Goal: Task Accomplishment & Management: Complete application form

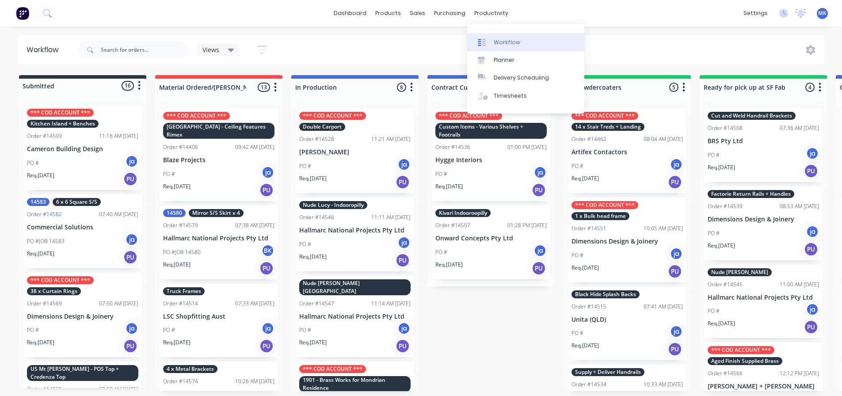
click at [500, 43] on div "Workflow" at bounding box center [507, 42] width 27 height 8
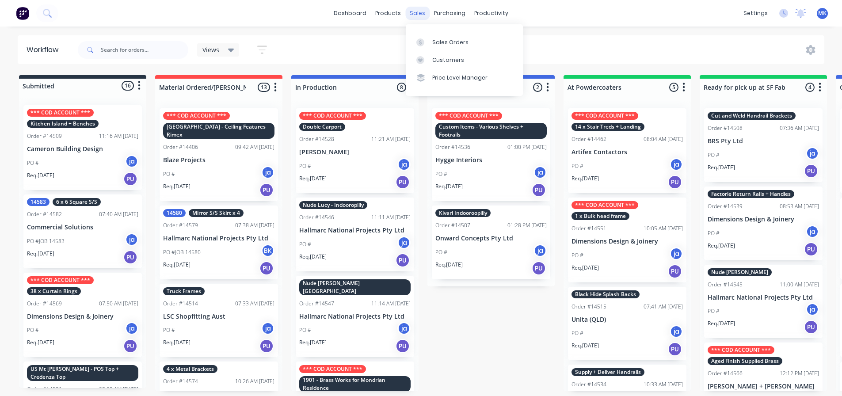
click at [415, 12] on div "sales" at bounding box center [417, 13] width 24 height 13
click at [429, 34] on div "Sales Orders Customers Price Level Manager" at bounding box center [464, 59] width 117 height 71
click at [429, 37] on link "Sales Orders" at bounding box center [464, 42] width 117 height 18
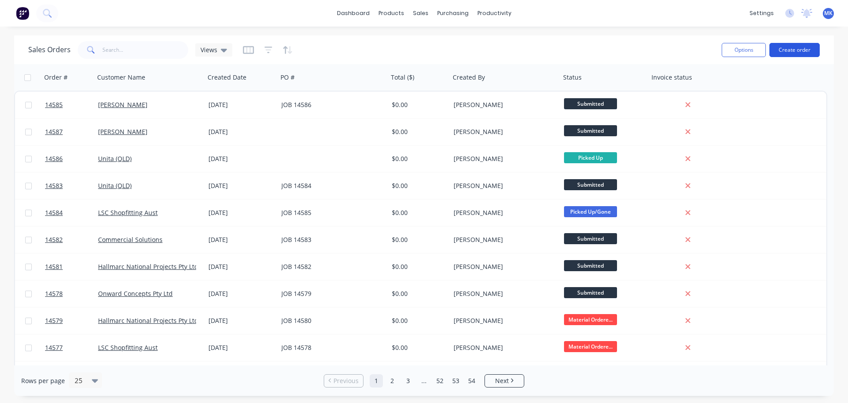
click at [799, 50] on button "Create order" at bounding box center [795, 50] width 50 height 14
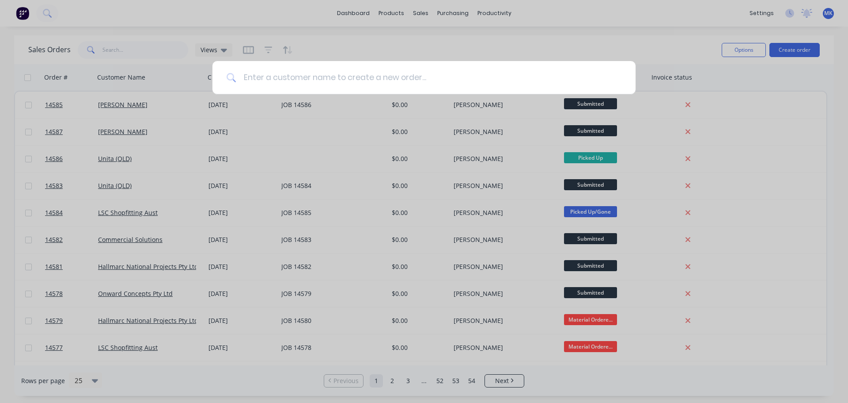
click at [360, 75] on input at bounding box center [428, 77] width 385 height 33
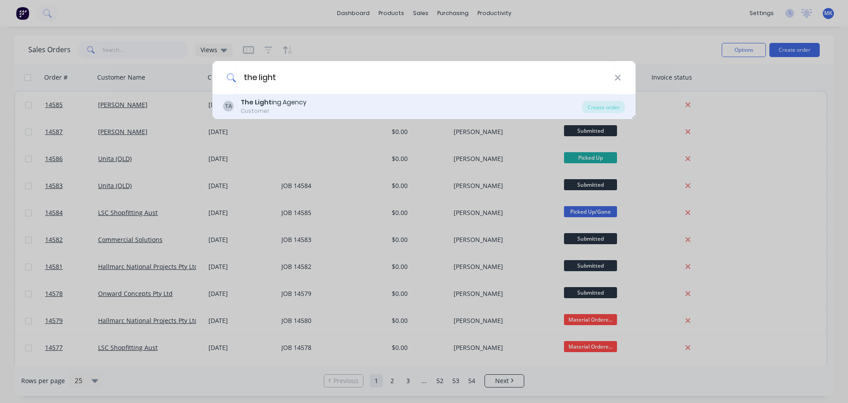
type input "the light"
click at [371, 98] on div "TA The Light ing Agency Customer" at bounding box center [402, 106] width 359 height 17
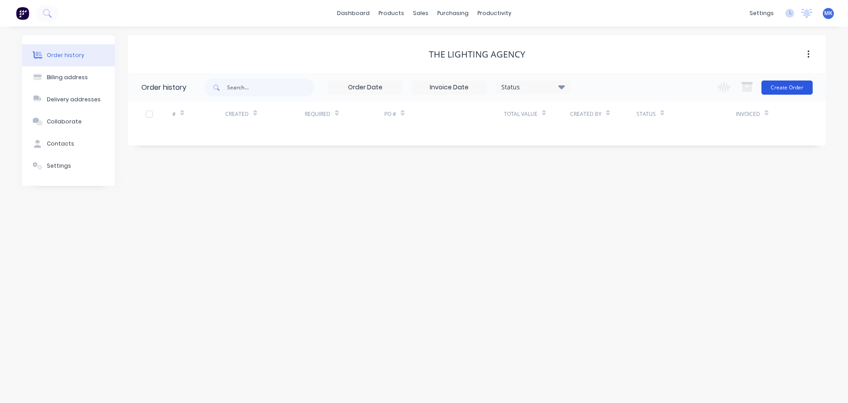
click at [803, 82] on button "Create Order" at bounding box center [787, 87] width 51 height 14
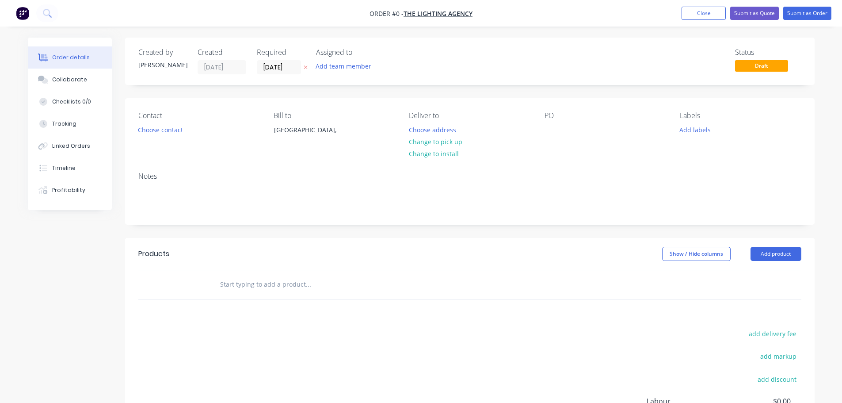
click at [358, 72] on div "Add team member" at bounding box center [360, 66] width 88 height 13
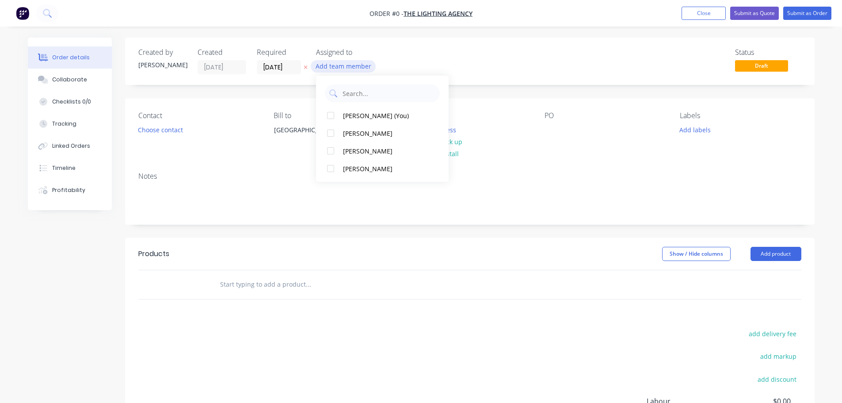
click at [352, 66] on button "Add team member" at bounding box center [343, 66] width 65 height 12
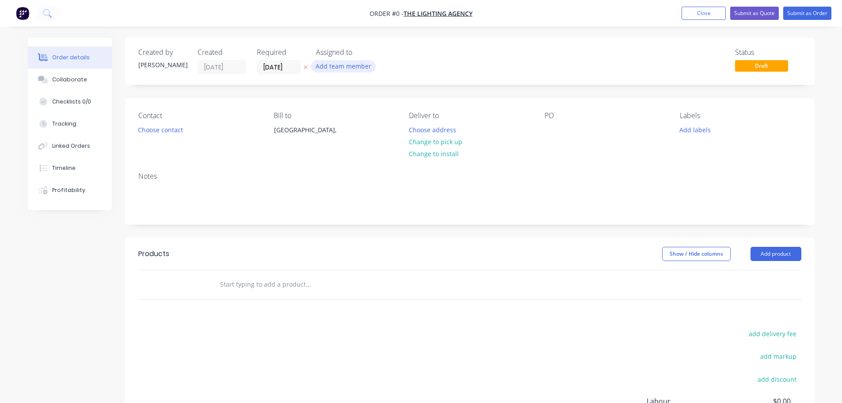
click at [343, 62] on button "Add team member" at bounding box center [343, 66] width 65 height 12
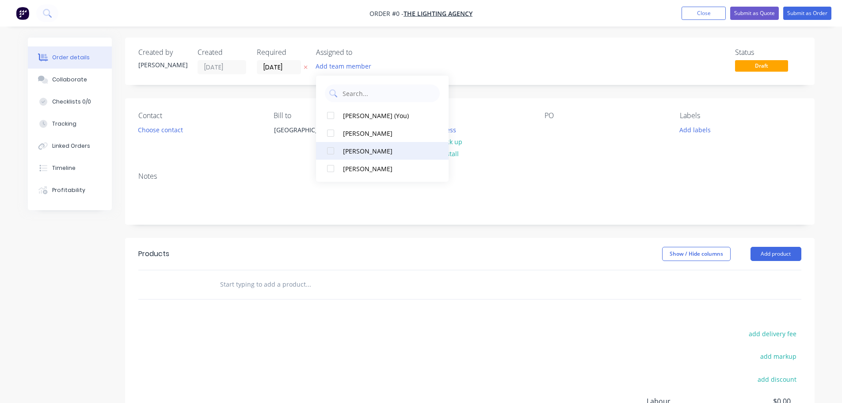
click at [365, 146] on div "[PERSON_NAME]" at bounding box center [387, 150] width 88 height 9
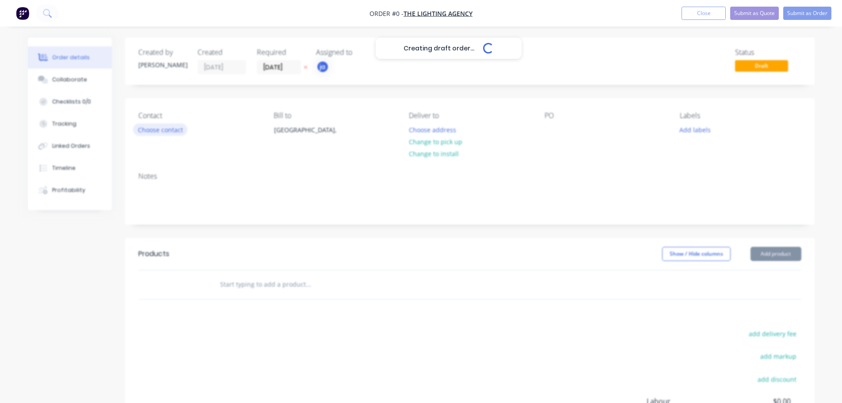
click at [150, 129] on div "Creating draft order... Loading... Order details Collaborate Checklists 0/0 Tra…" at bounding box center [421, 281] width 804 height 487
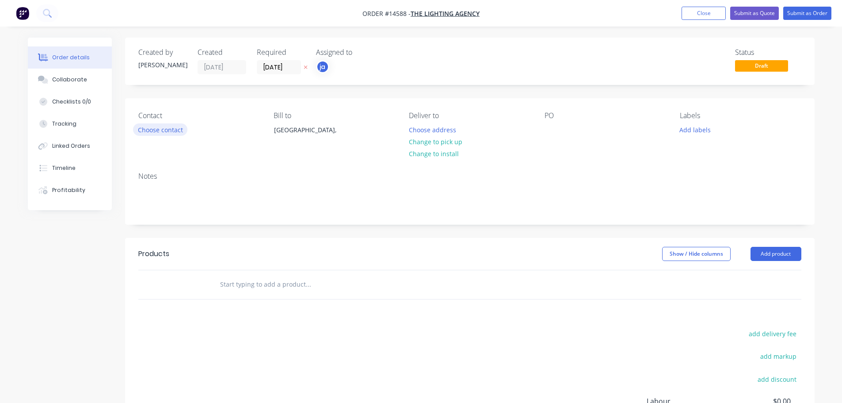
click at [175, 131] on button "Choose contact" at bounding box center [160, 129] width 54 height 12
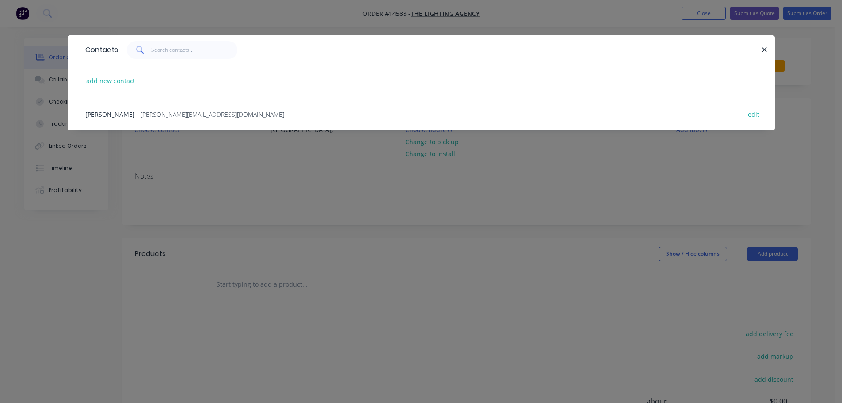
click at [141, 121] on div "Donovan Kremer - [EMAIL_ADDRESS][DOMAIN_NAME] - edit" at bounding box center [421, 113] width 680 height 33
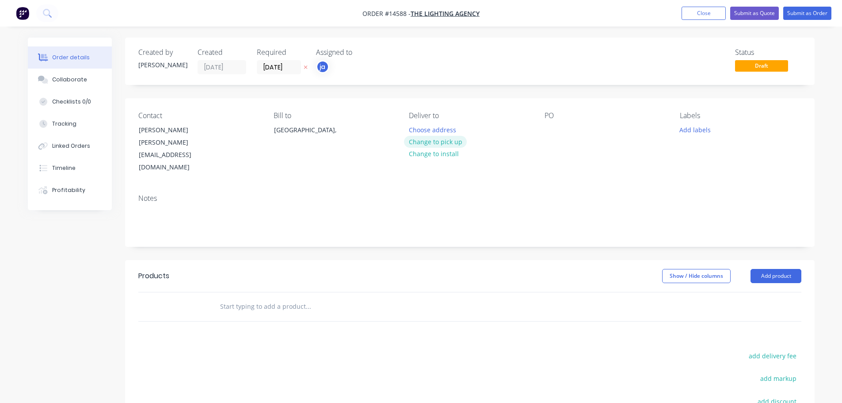
click at [440, 136] on button "Change to pick up" at bounding box center [435, 142] width 63 height 12
click at [691, 129] on button "Add labels" at bounding box center [695, 129] width 41 height 12
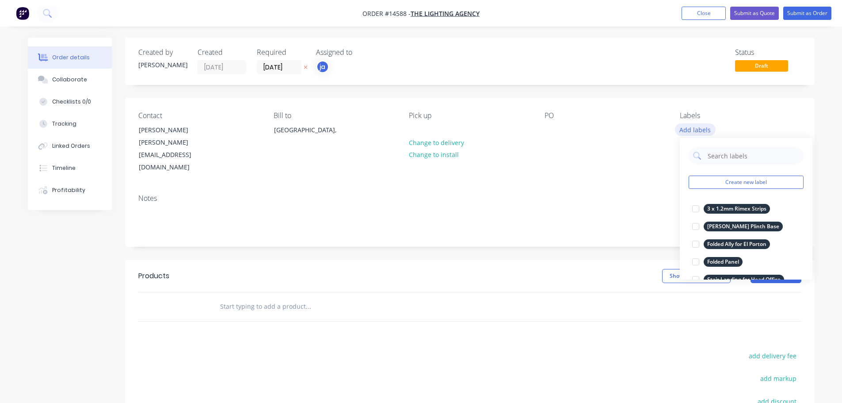
click at [749, 184] on button "Create new label" at bounding box center [745, 181] width 115 height 13
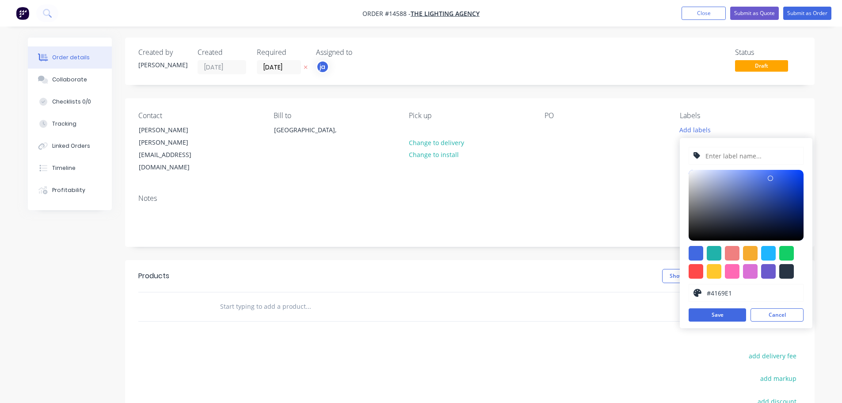
click at [782, 263] on div at bounding box center [745, 262] width 115 height 33
click at [784, 266] on div at bounding box center [786, 271] width 15 height 15
type input "#273444"
click at [742, 160] on input "text" at bounding box center [751, 155] width 94 height 17
paste input "4 x Brass Pieces"
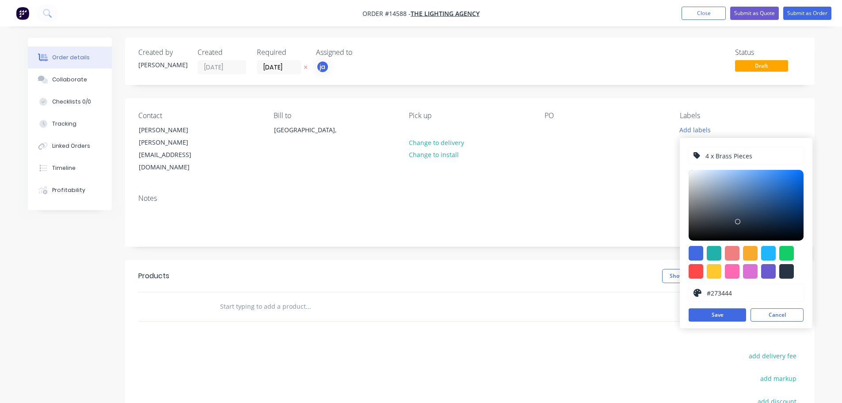
type input "4 x Brass Pieces"
click at [720, 322] on div "4 x Brass Pieces #273444 hex #273444 Save Cancel" at bounding box center [746, 233] width 133 height 190
click at [719, 314] on button "Save" at bounding box center [716, 314] width 57 height 13
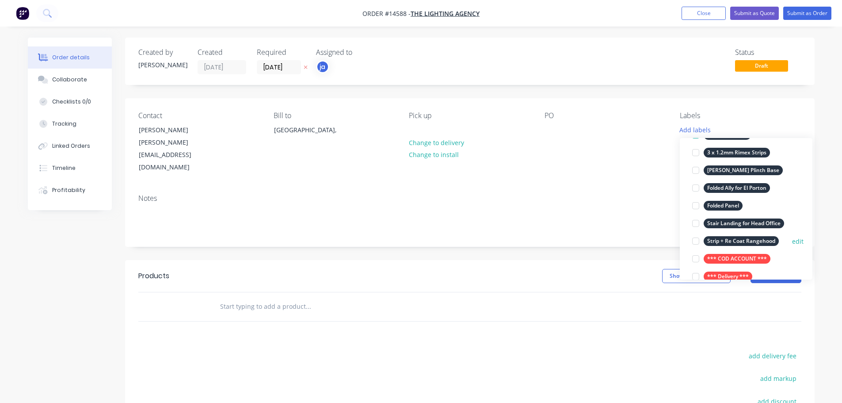
scroll to position [88, 0]
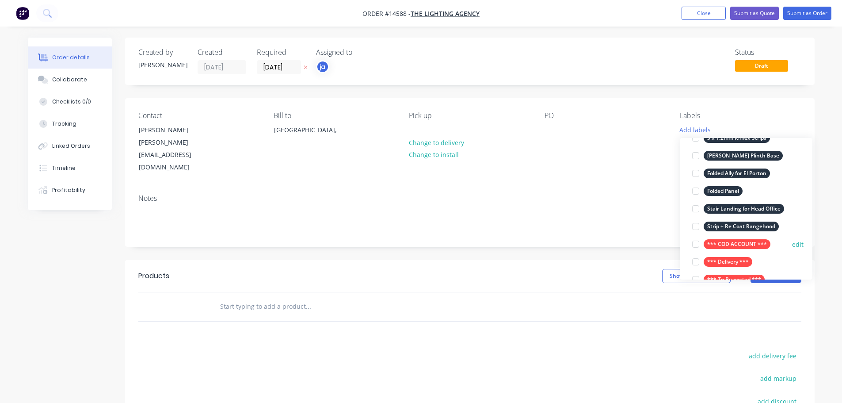
click at [718, 241] on div "*** COD ACCOUNT ***" at bounding box center [736, 244] width 67 height 10
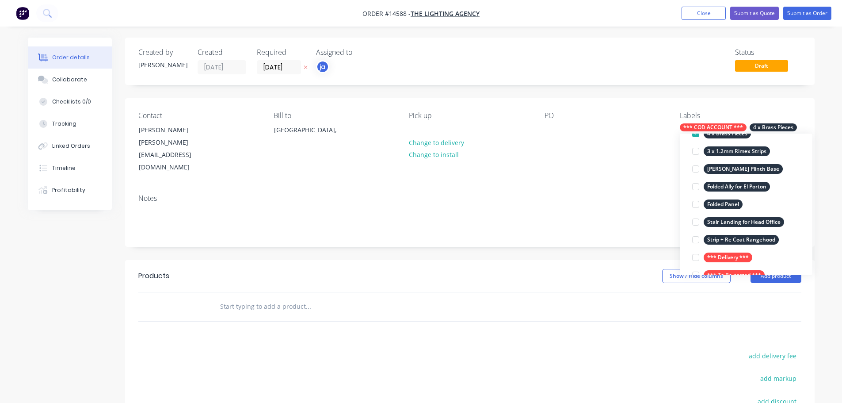
scroll to position [0, 0]
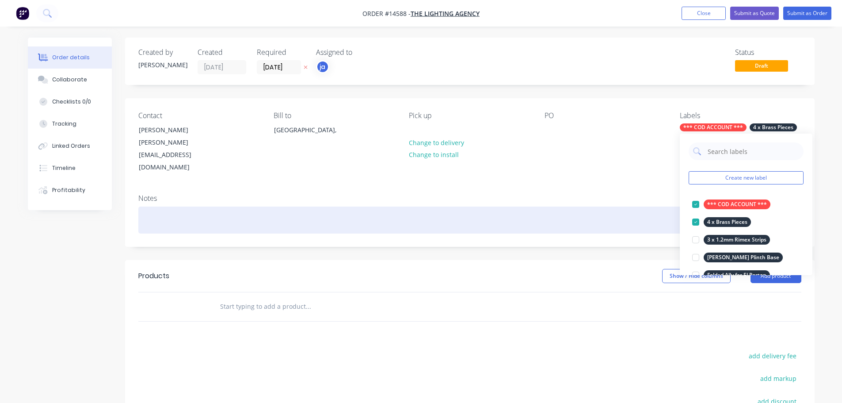
click at [536, 206] on div at bounding box center [469, 219] width 663 height 27
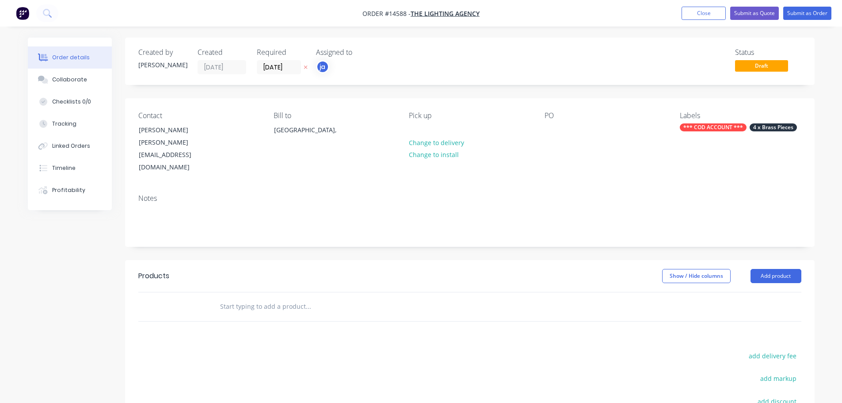
click at [295, 292] on div at bounding box center [368, 306] width 318 height 29
click at [280, 297] on input "text" at bounding box center [308, 306] width 177 height 18
paste input "4 x Brass Pieces"
type input "4 x Brass Pieces"
click at [308, 326] on button "Add 4 x Brass Pieces to order" at bounding box center [355, 340] width 265 height 28
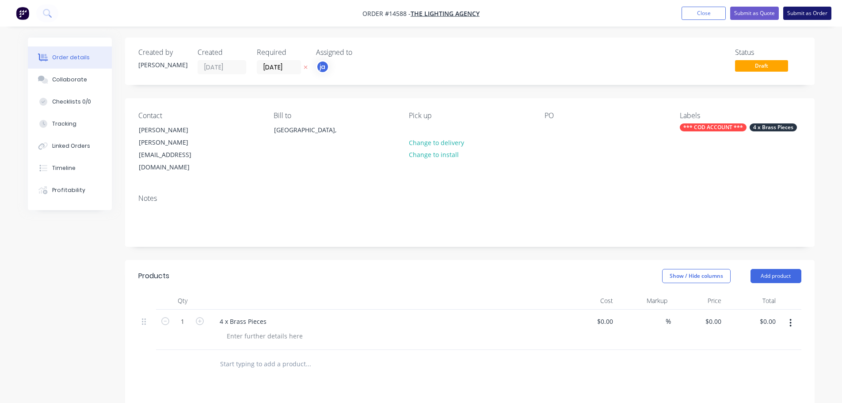
click at [805, 15] on button "Submit as Order" at bounding box center [807, 13] width 48 height 13
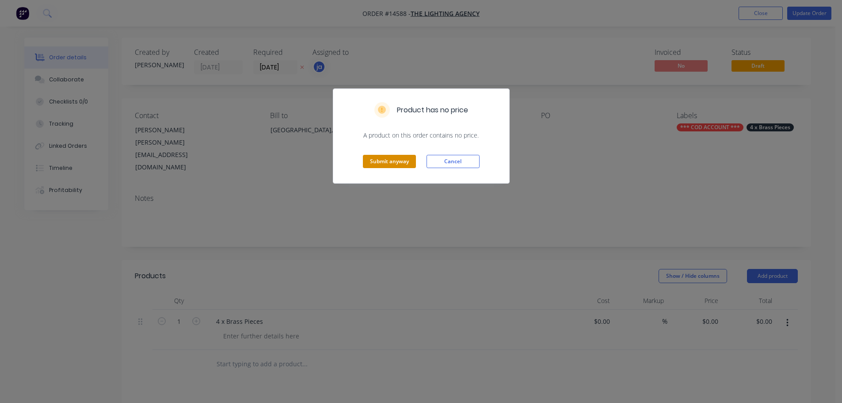
click at [379, 164] on button "Submit anyway" at bounding box center [389, 161] width 53 height 13
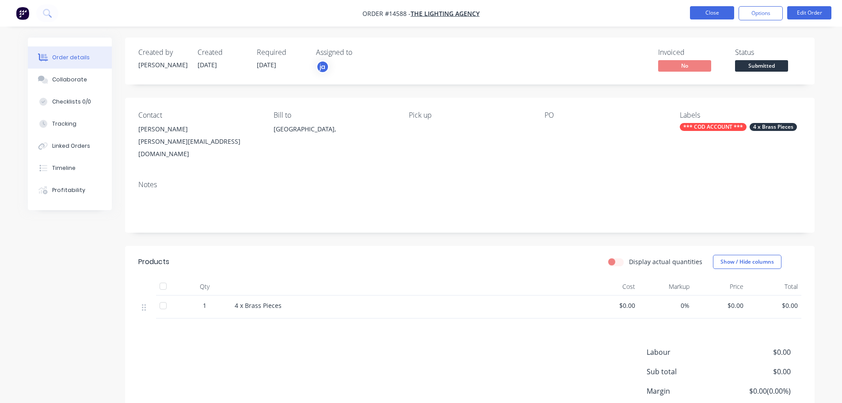
click at [711, 11] on button "Close" at bounding box center [712, 12] width 44 height 13
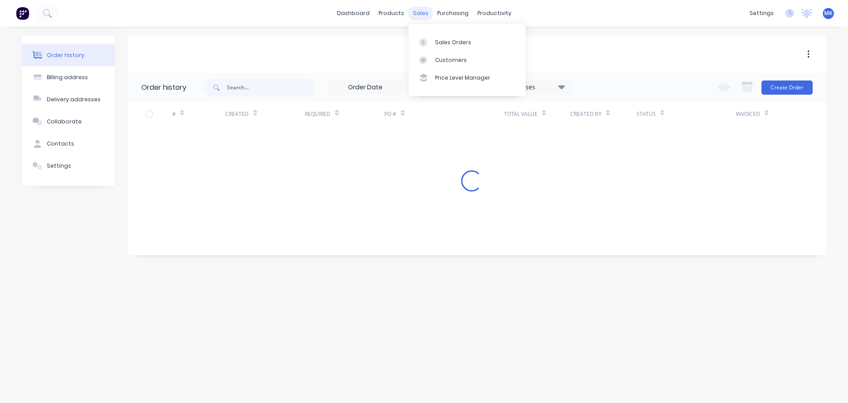
click at [418, 18] on div "sales" at bounding box center [421, 13] width 24 height 13
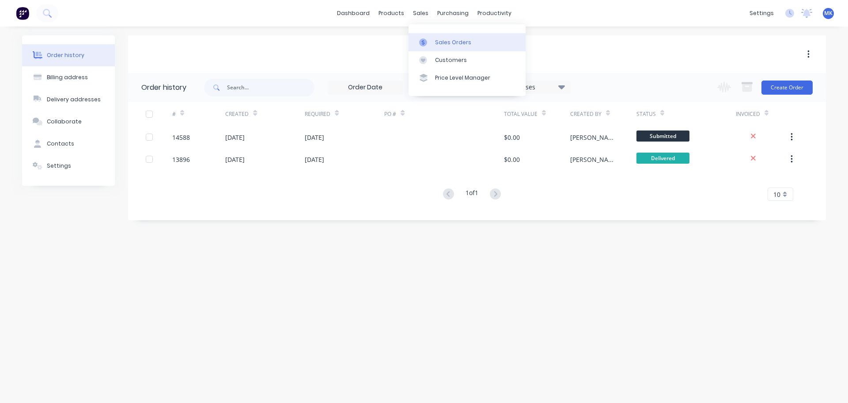
click at [425, 34] on link "Sales Orders" at bounding box center [467, 42] width 117 height 18
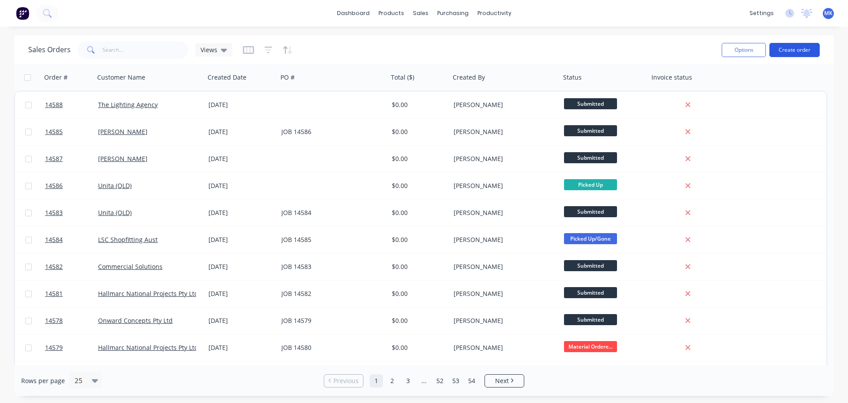
click at [814, 48] on button "Create order" at bounding box center [795, 50] width 50 height 14
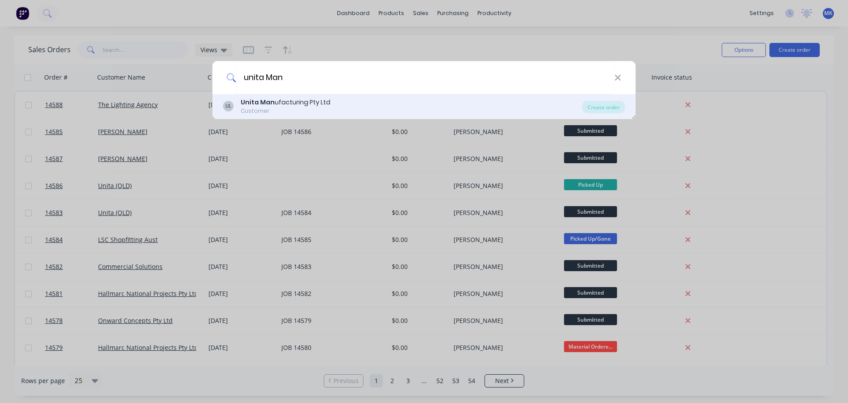
type input "unita Man"
click at [269, 100] on b "Unita Man" at bounding box center [258, 102] width 34 height 9
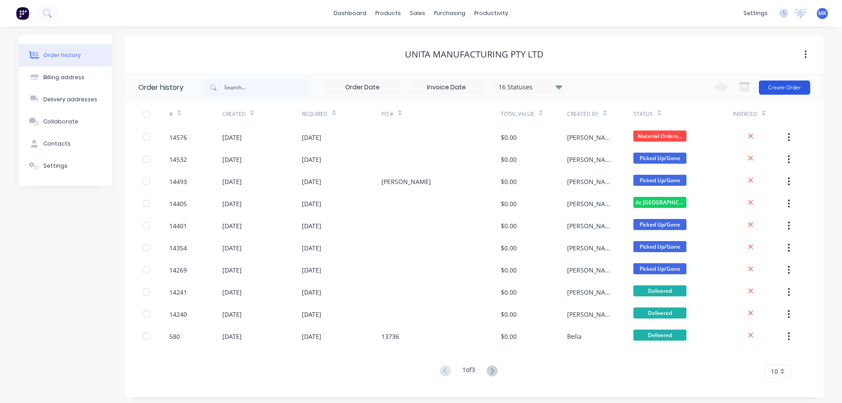
click at [790, 88] on button "Create Order" at bounding box center [784, 87] width 51 height 14
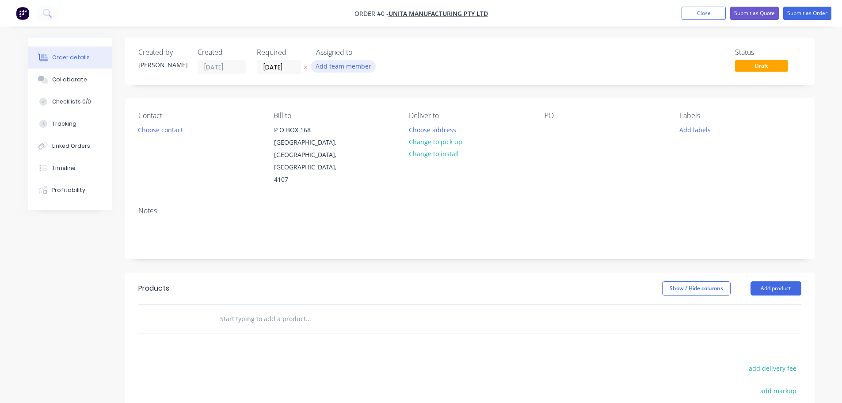
click at [343, 67] on button "Add team member" at bounding box center [343, 66] width 65 height 12
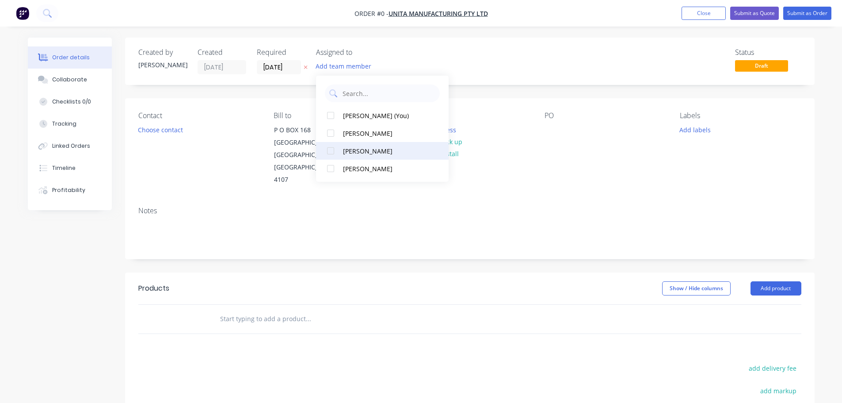
click at [366, 152] on div "[PERSON_NAME]" at bounding box center [387, 150] width 88 height 9
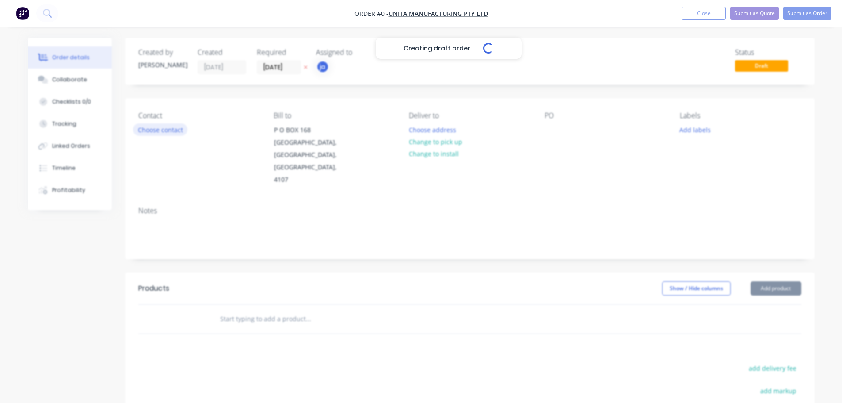
click at [148, 130] on div "Creating draft order... Loading... Order details Collaborate Checklists 0/0 Tra…" at bounding box center [421, 298] width 804 height 521
click at [157, 134] on button "Choose contact" at bounding box center [160, 129] width 54 height 12
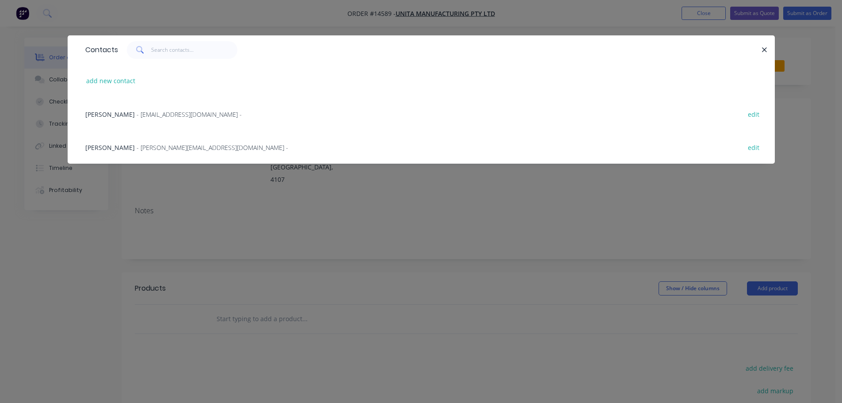
click at [137, 144] on span "- [PERSON_NAME][EMAIL_ADDRESS][DOMAIN_NAME] -" at bounding box center [213, 147] width 152 height 8
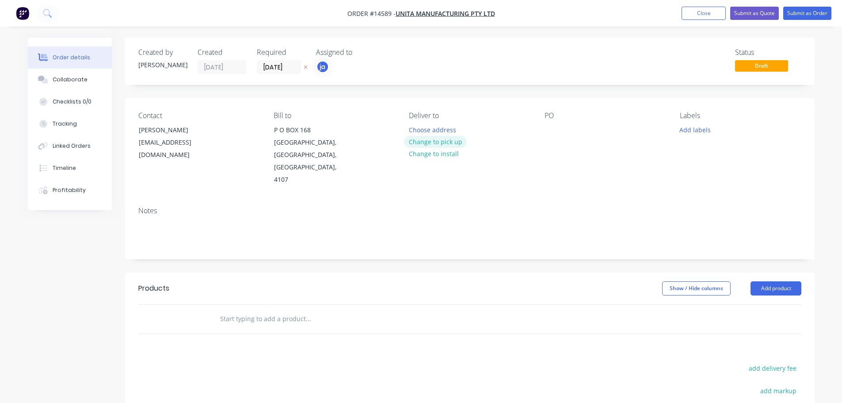
click at [431, 142] on button "Change to pick up" at bounding box center [435, 142] width 63 height 12
click at [699, 133] on button "Add labels" at bounding box center [695, 129] width 41 height 12
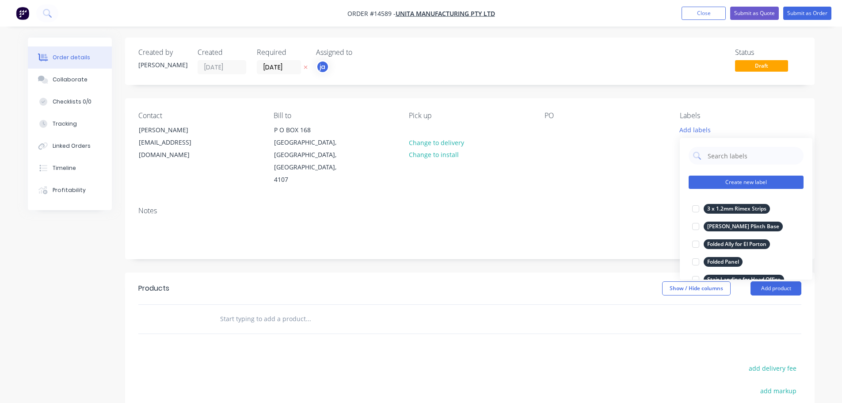
click at [767, 183] on button "Create new label" at bounding box center [745, 181] width 115 height 13
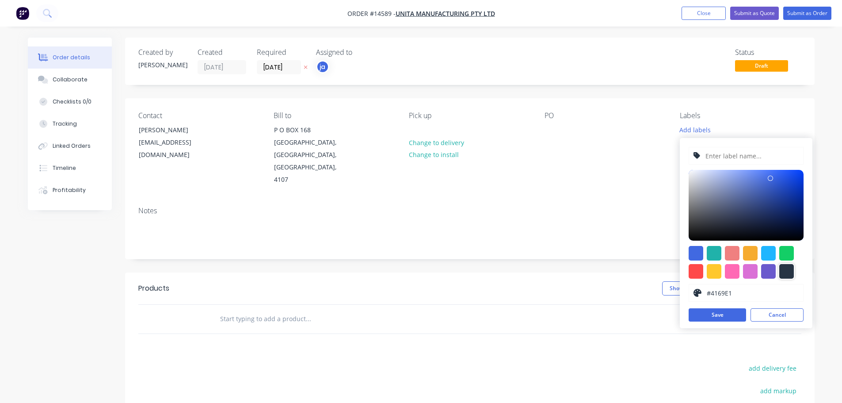
click at [785, 275] on div at bounding box center [786, 271] width 15 height 15
type input "#273444"
click at [731, 154] on input "text" at bounding box center [751, 155] width 94 height 17
paste input "Wall Brackets + S/S Angles"
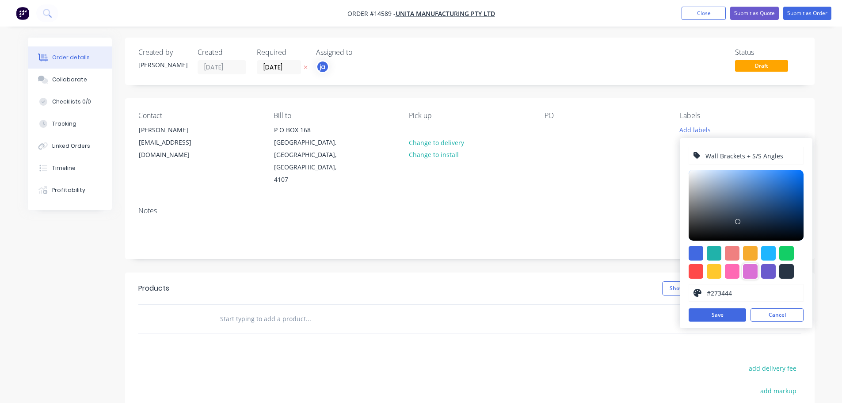
type input "Wall Brackets + S/S Angles"
click at [708, 306] on div "Wall Brackets + S/S Angles #273444 hex #273444 Save Cancel" at bounding box center [746, 233] width 133 height 190
click at [707, 311] on button "Save" at bounding box center [716, 314] width 57 height 13
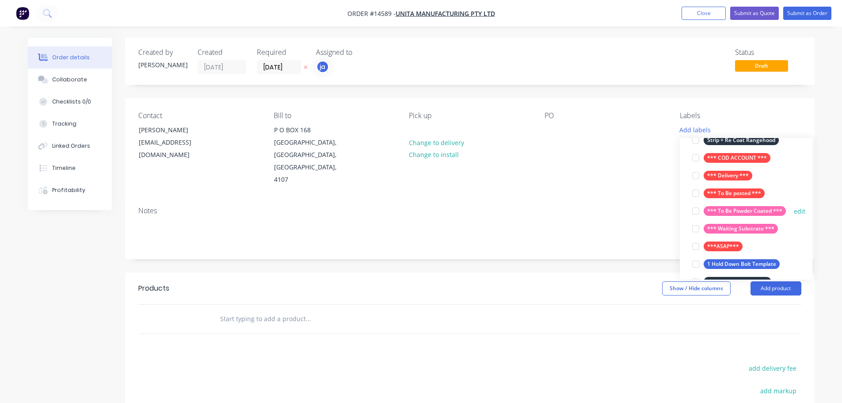
scroll to position [177, 0]
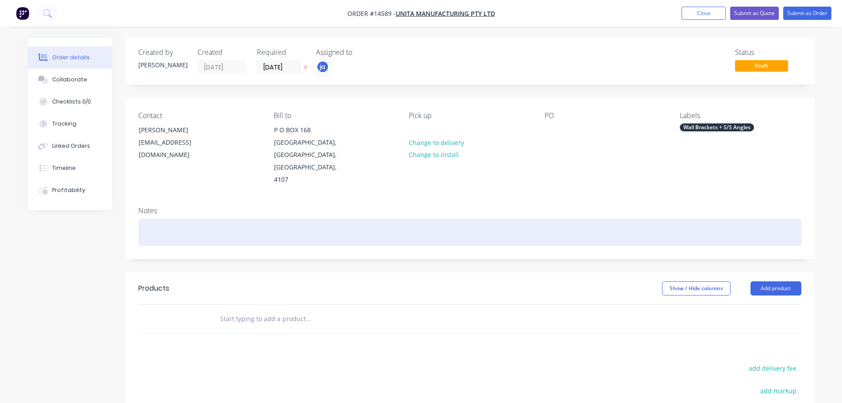
drag, startPoint x: 523, startPoint y: 208, endPoint x: 464, endPoint y: 226, distance: 61.2
click at [513, 219] on div at bounding box center [469, 232] width 663 height 27
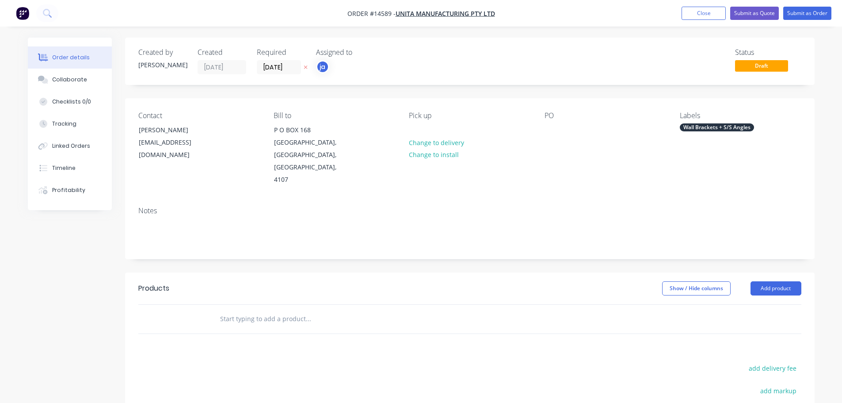
click at [214, 310] on div at bounding box center [345, 319] width 265 height 18
click at [230, 310] on input "text" at bounding box center [308, 319] width 177 height 18
paste input "Wall Brackets + S/S Angles"
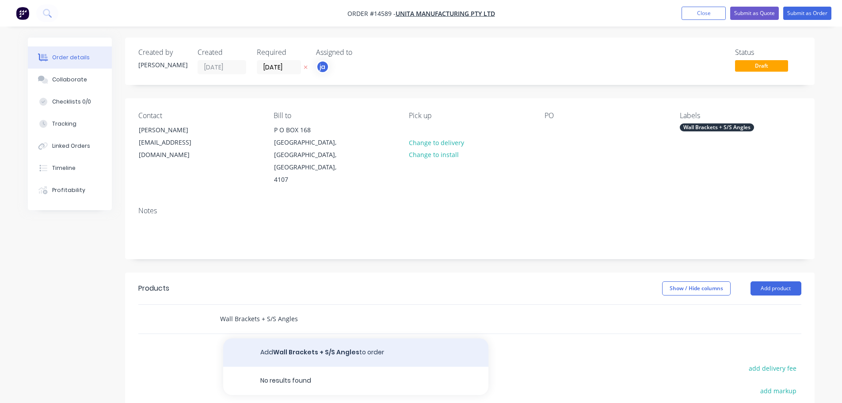
type input "Wall Brackets + S/S Angles"
click at [302, 338] on button "Add Wall Brackets + S/S Angles to order" at bounding box center [355, 352] width 265 height 28
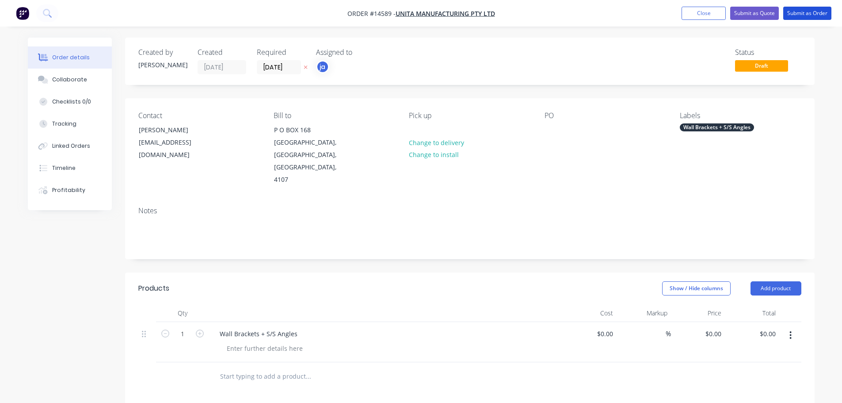
drag, startPoint x: 797, startPoint y: 15, endPoint x: 764, endPoint y: 22, distance: 33.8
click at [797, 15] on button "Submit as Order" at bounding box center [807, 13] width 48 height 13
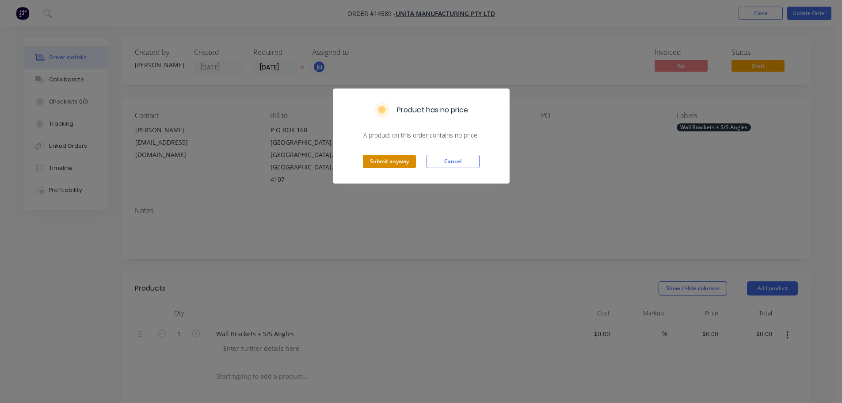
click at [388, 164] on button "Submit anyway" at bounding box center [389, 161] width 53 height 13
